Goal: Use online tool/utility: Utilize a website feature to perform a specific function

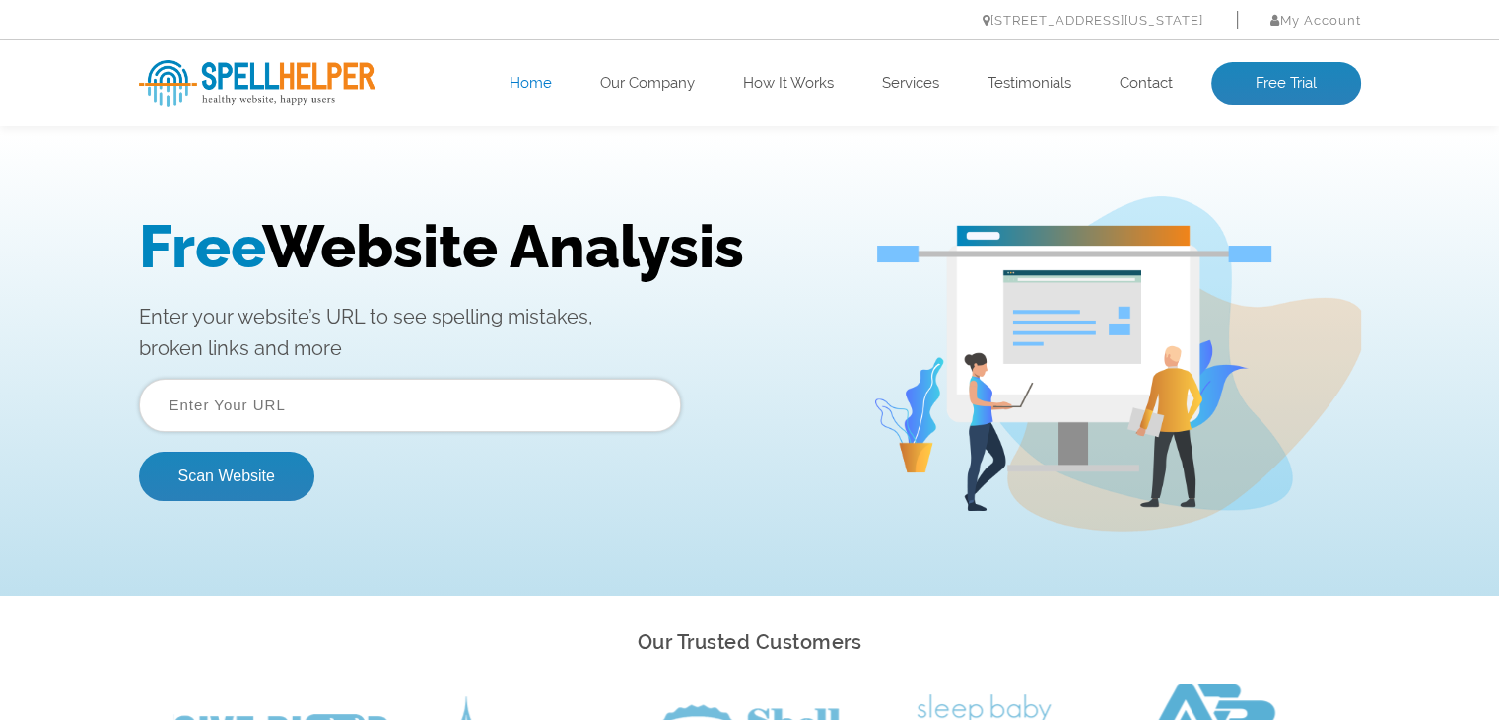
paste input "https://hackeradda.com/"
click at [438, 403] on input "https://hackeradda.com/" at bounding box center [410, 405] width 542 height 53
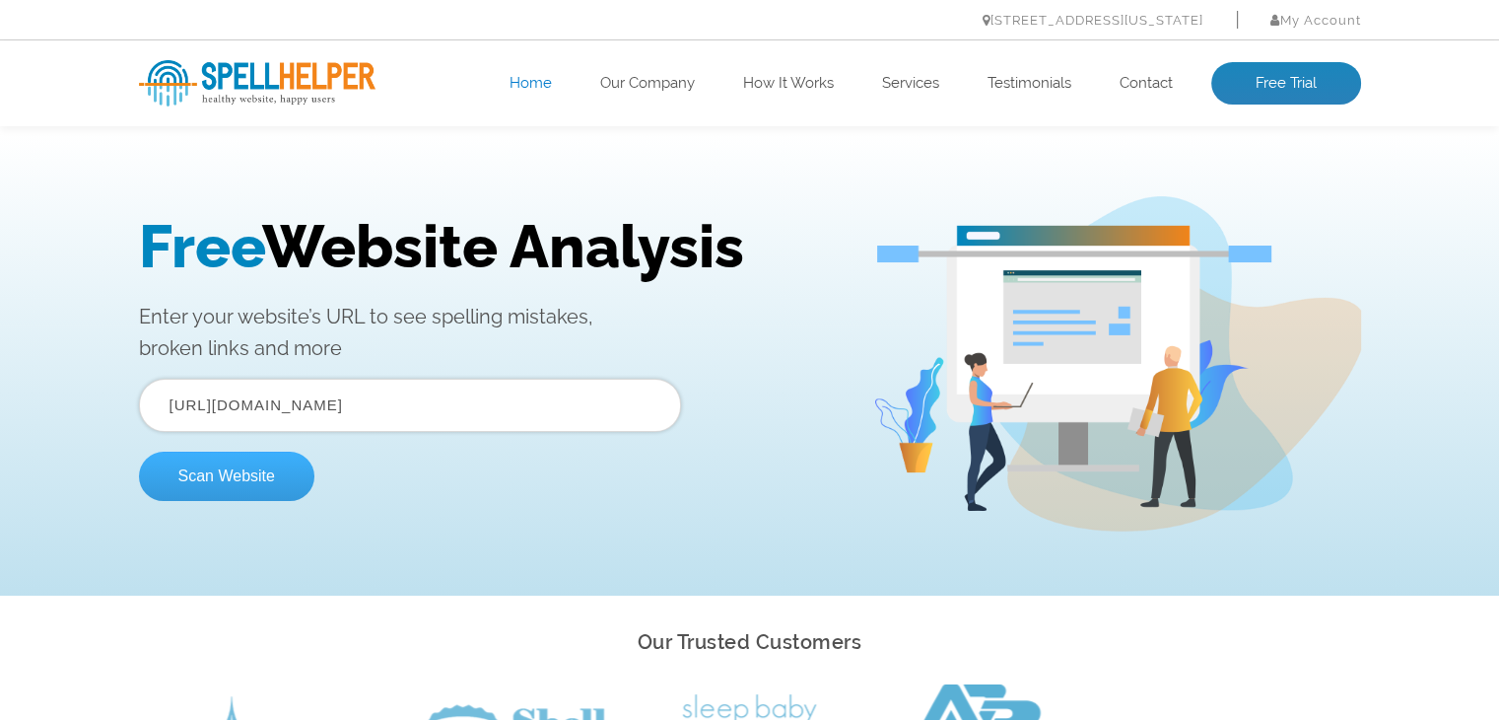
type input "https://hackeradda.com/"
click at [267, 485] on button "Scan Website" at bounding box center [226, 475] width 175 height 49
